Goal: Task Accomplishment & Management: Manage account settings

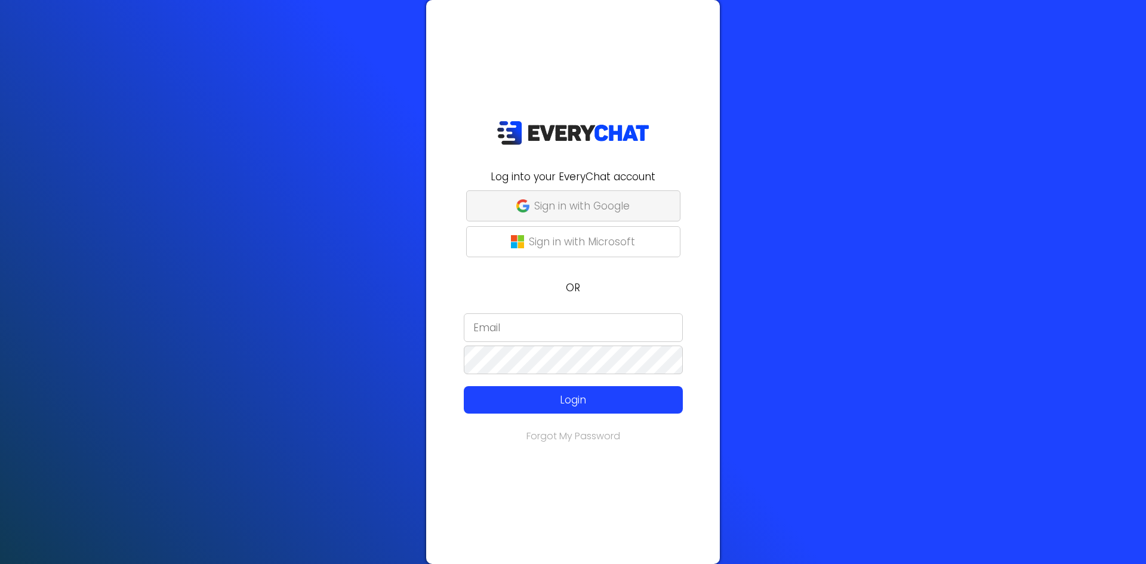
click at [583, 208] on p "Sign in with Google" at bounding box center [581, 206] width 95 height 16
click at [544, 334] on input "email" at bounding box center [573, 327] width 219 height 29
type input "[PERSON_NAME][EMAIL_ADDRESS][DOMAIN_NAME]"
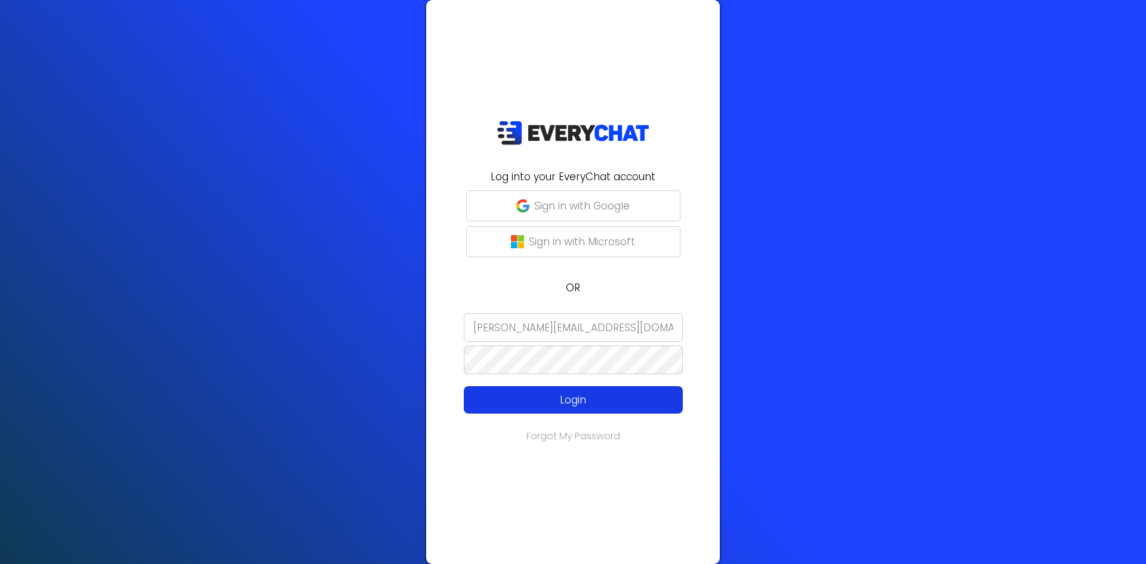
click at [542, 405] on p "Login" at bounding box center [573, 400] width 175 height 16
